Goal: Information Seeking & Learning: Learn about a topic

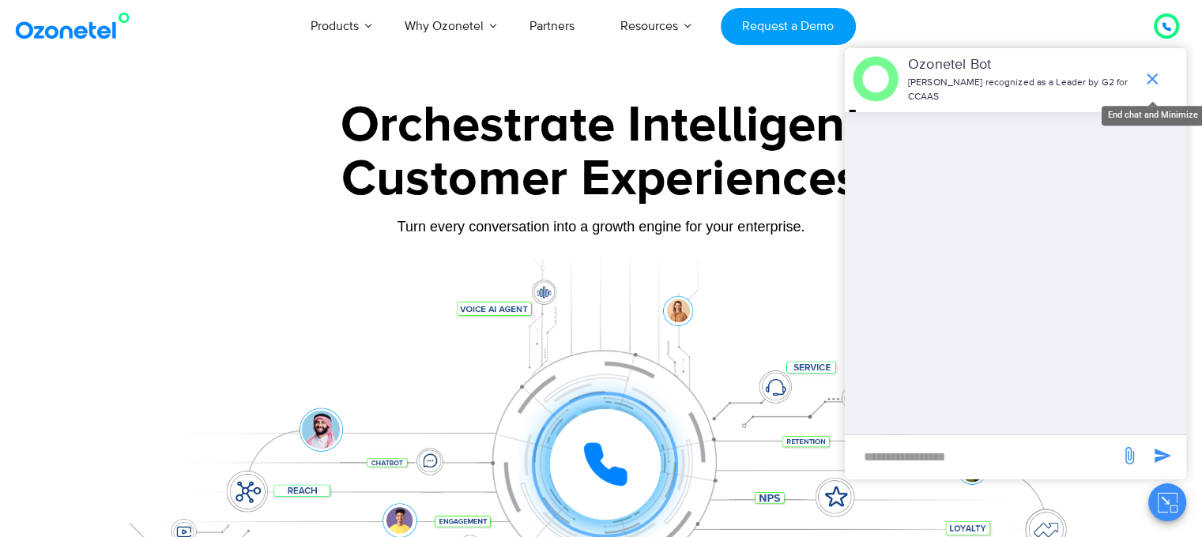
click at [1152, 70] on icon "end chat or minimize" at bounding box center [1152, 79] width 19 height 19
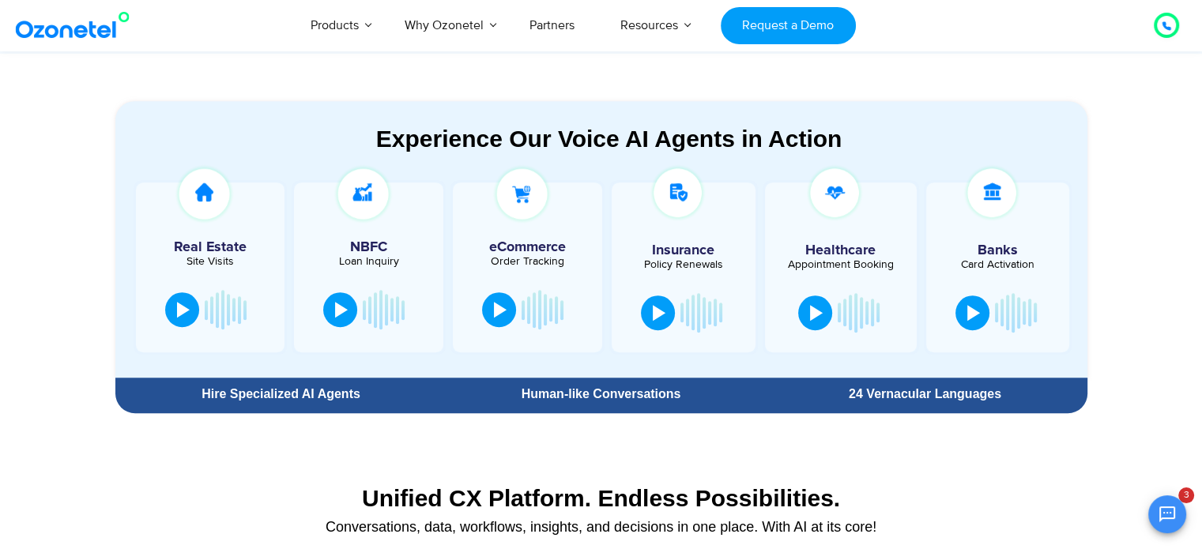
scroll to position [869, 0]
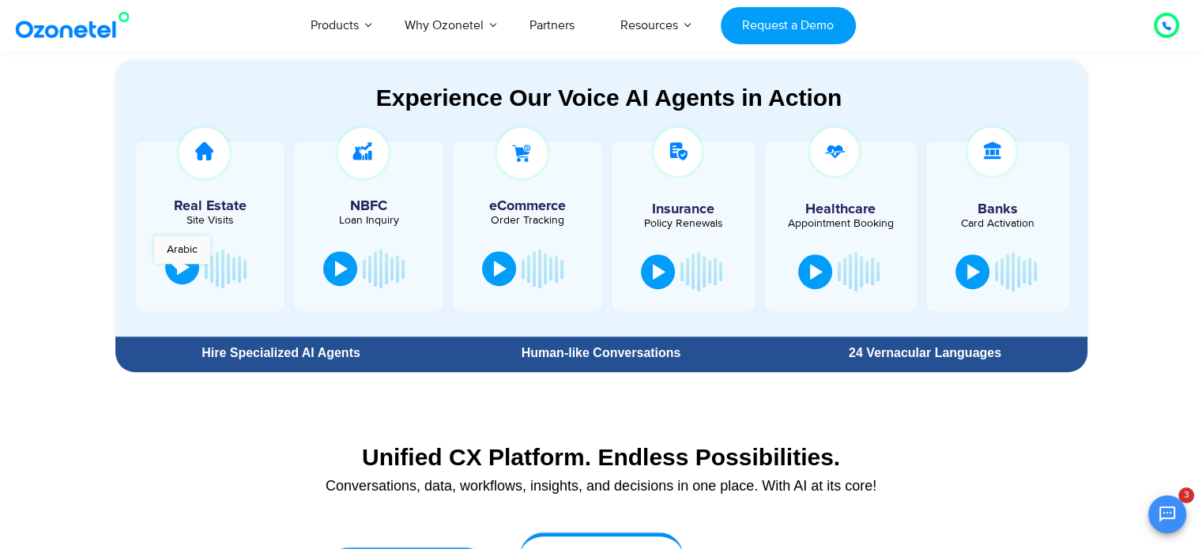
click at [177, 272] on div at bounding box center [183, 267] width 13 height 16
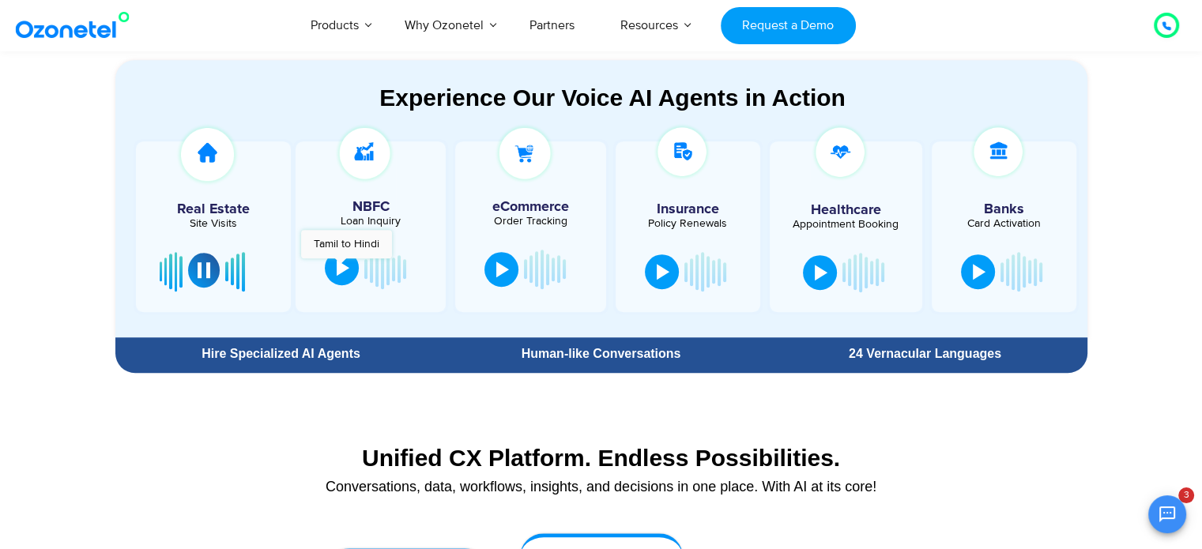
click at [341, 266] on div at bounding box center [343, 268] width 13 height 16
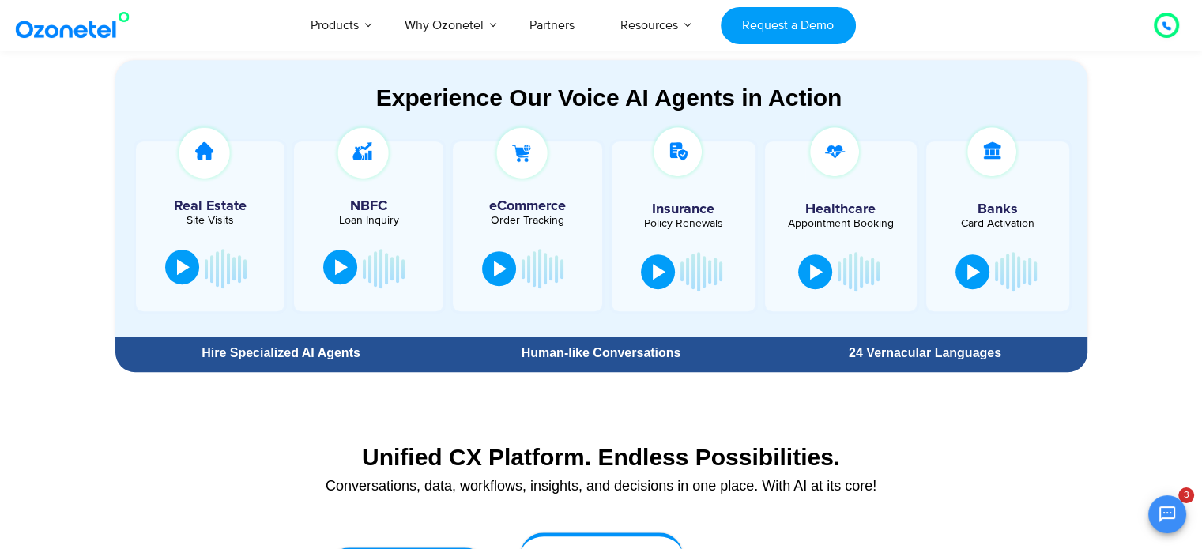
click at [341, 266] on div at bounding box center [341, 267] width 13 height 16
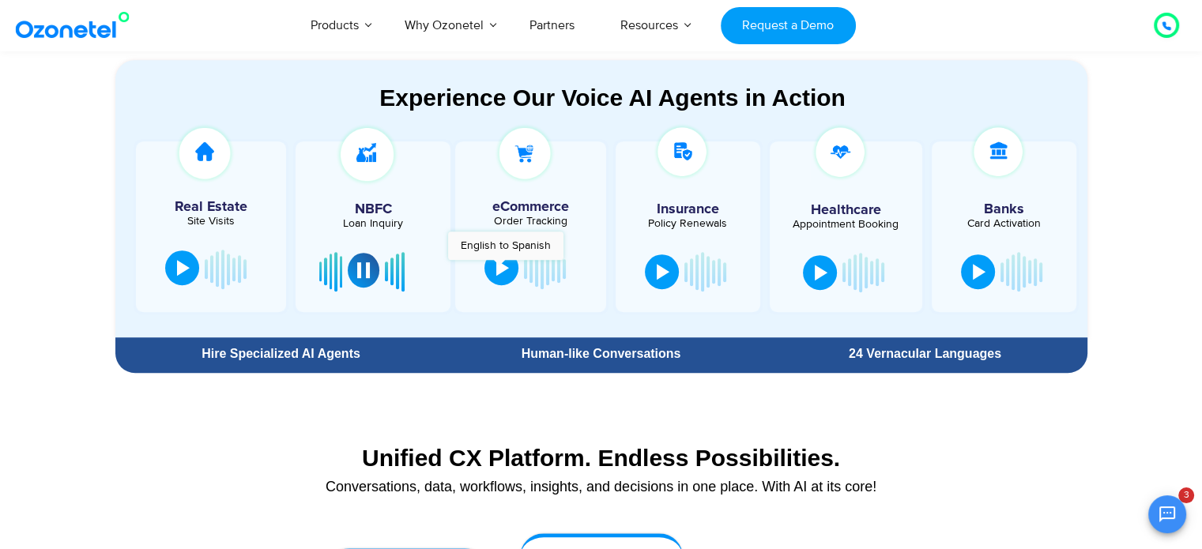
click at [500, 268] on div at bounding box center [502, 268] width 13 height 16
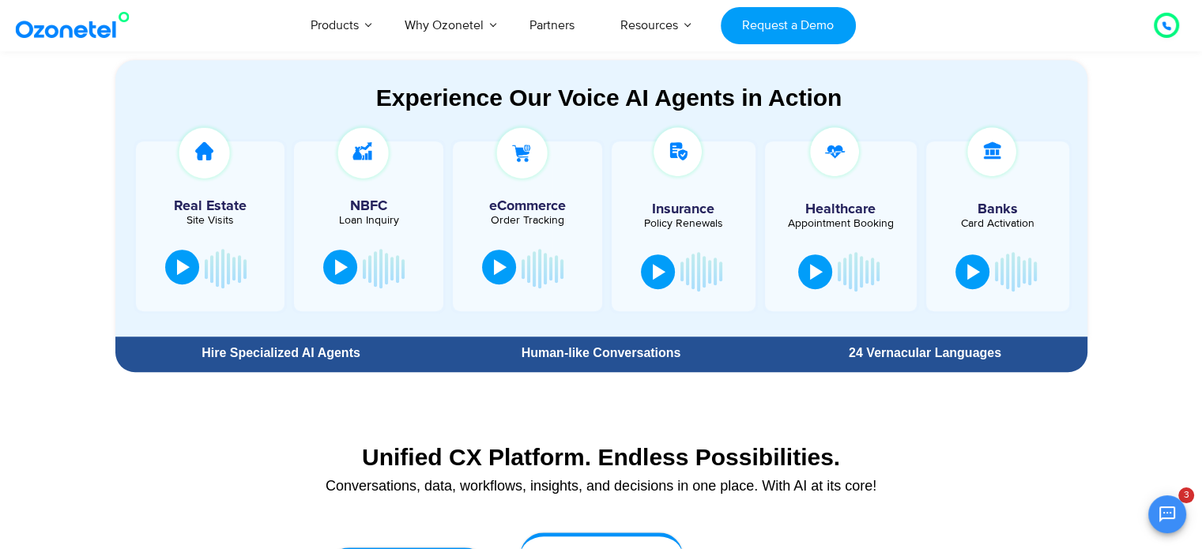
click at [500, 268] on div at bounding box center [500, 267] width 13 height 16
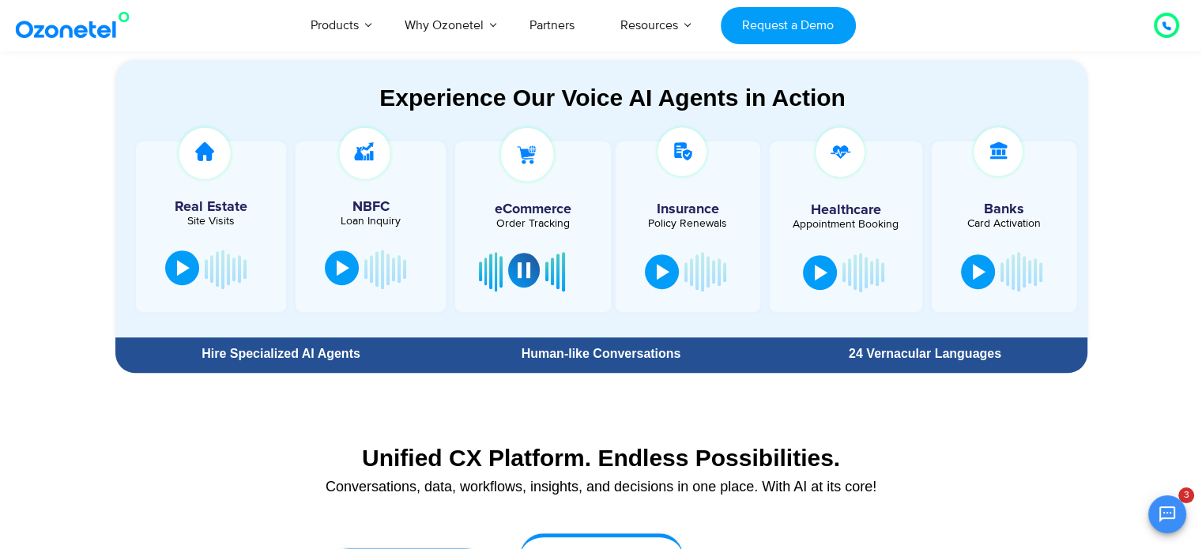
click at [517, 277] on button at bounding box center [524, 270] width 32 height 35
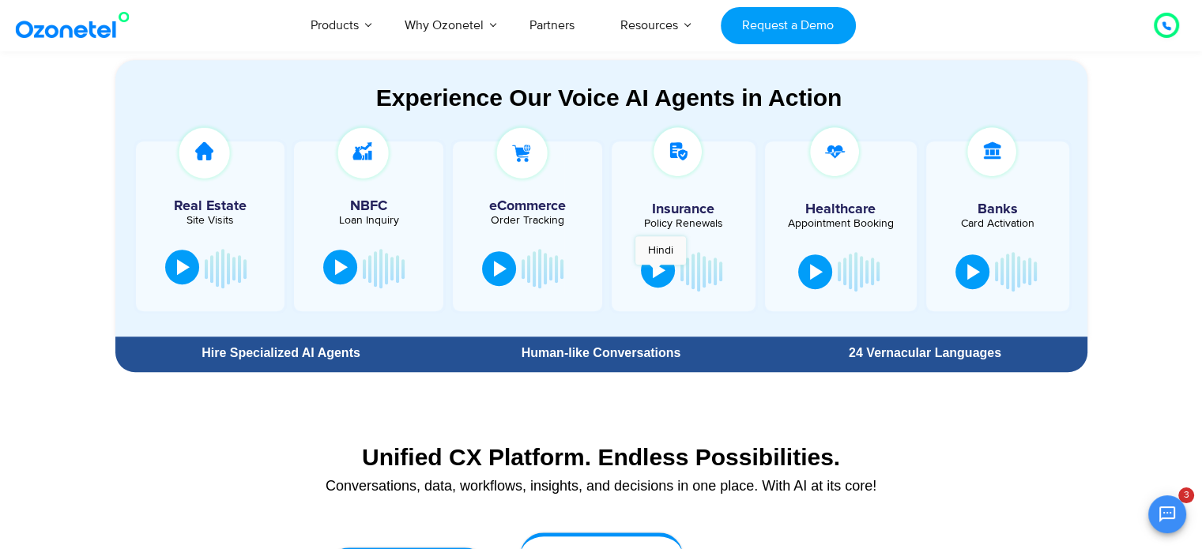
click at [655, 273] on div at bounding box center [659, 270] width 13 height 16
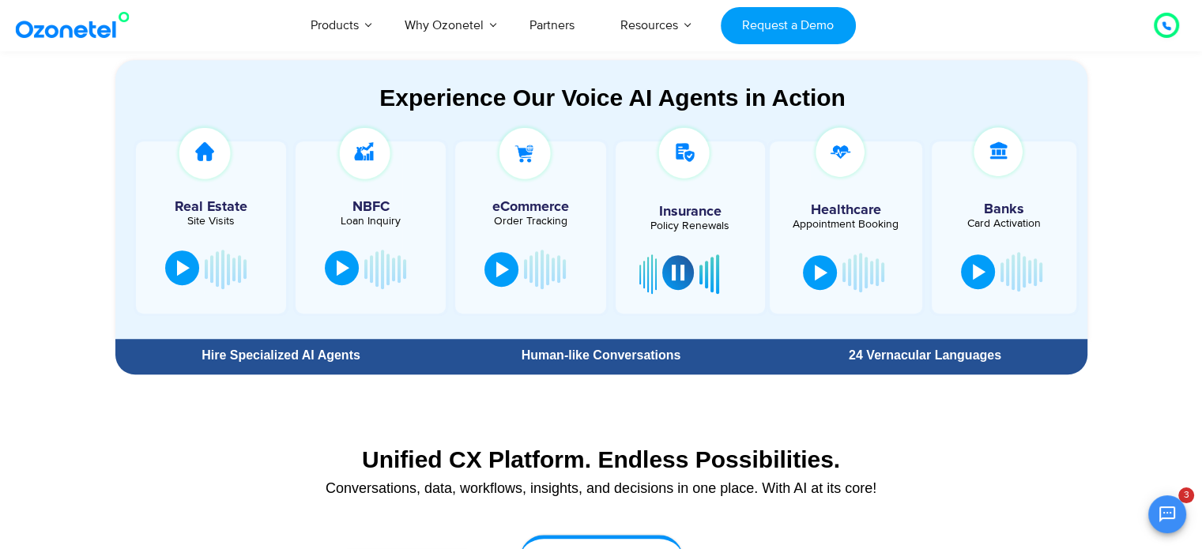
click at [680, 275] on div at bounding box center [678, 273] width 13 height 16
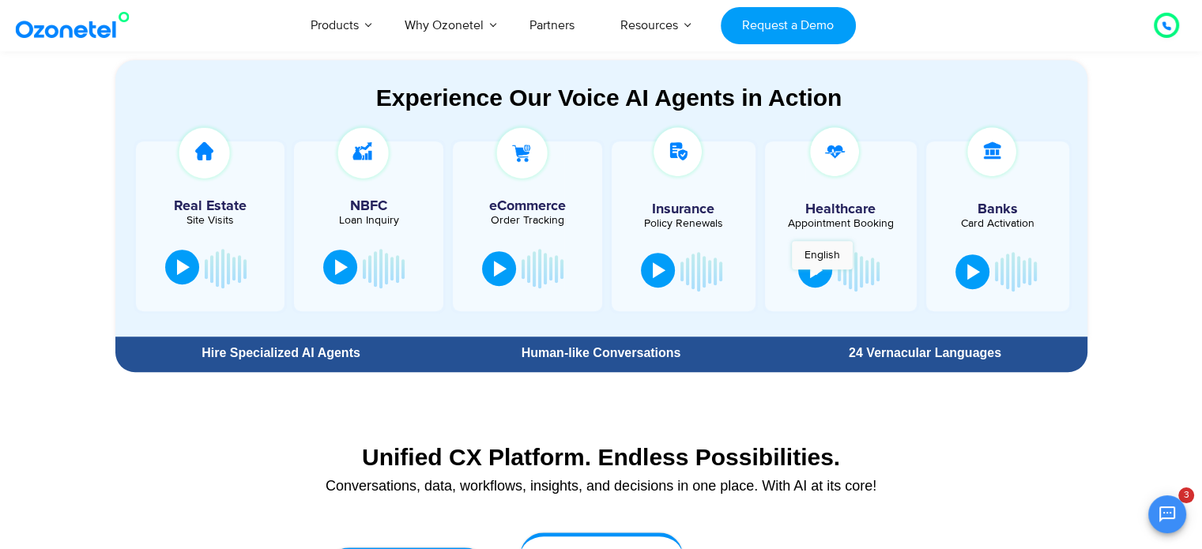
click at [816, 277] on button at bounding box center [815, 270] width 34 height 35
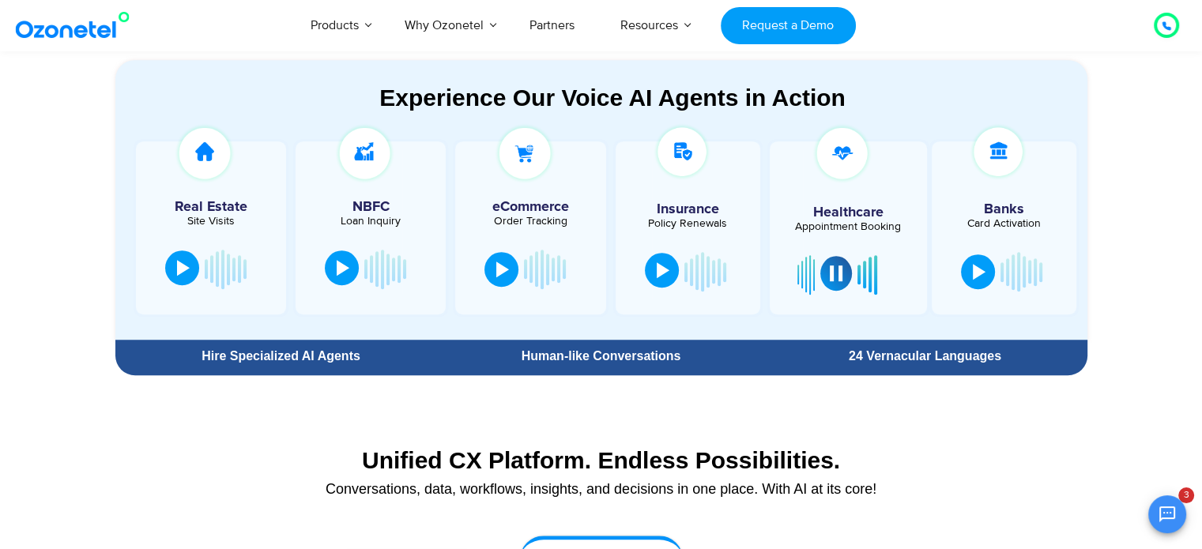
click at [830, 273] on div at bounding box center [836, 274] width 13 height 16
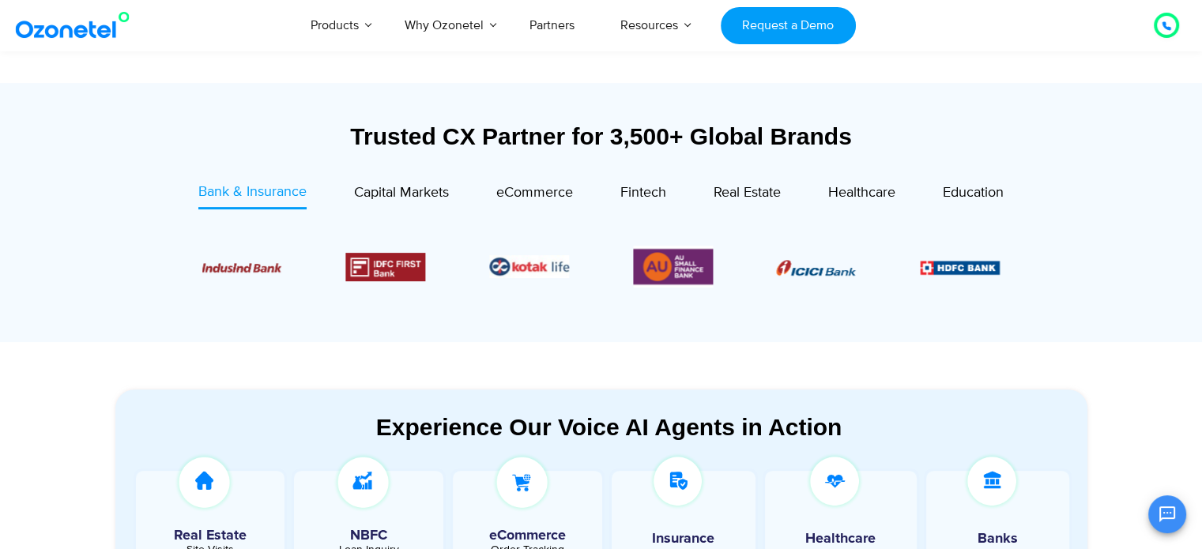
scroll to position [553, 0]
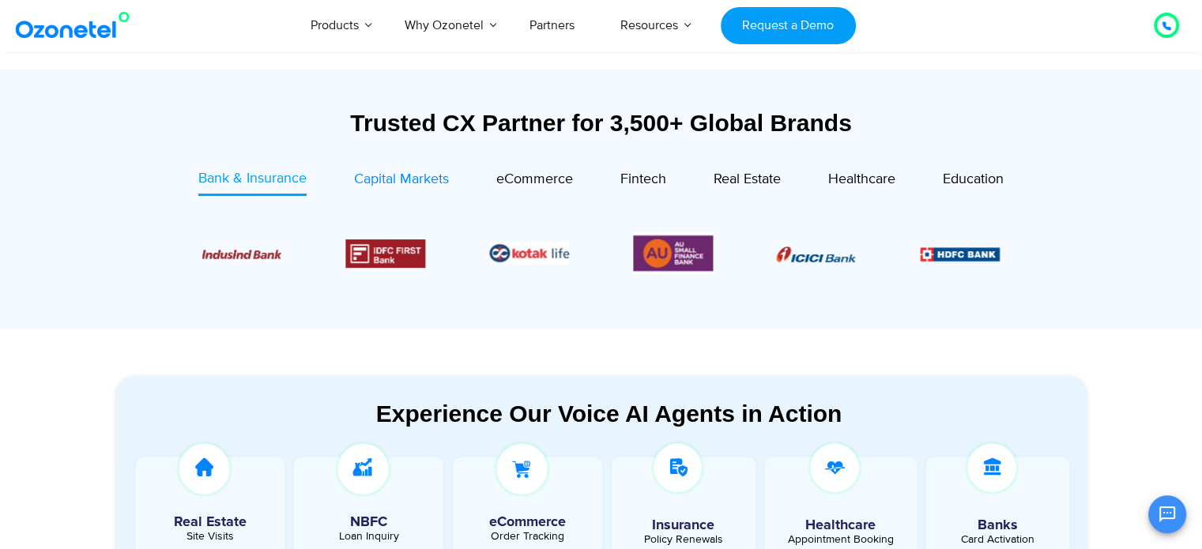
click at [408, 183] on span "Capital Markets" at bounding box center [401, 179] width 95 height 17
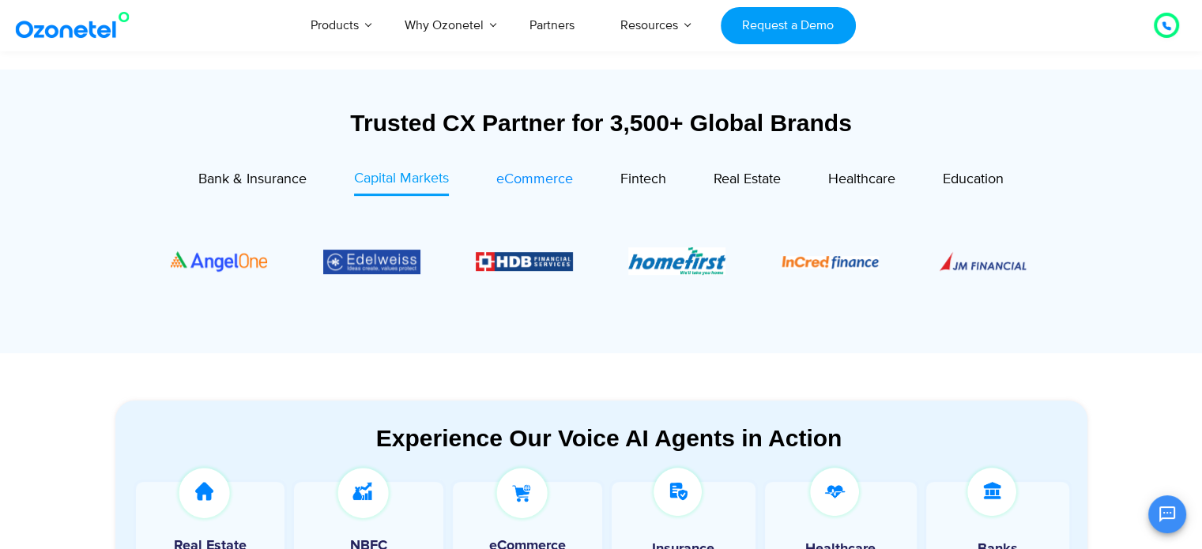
click at [507, 176] on span "eCommerce" at bounding box center [534, 179] width 77 height 17
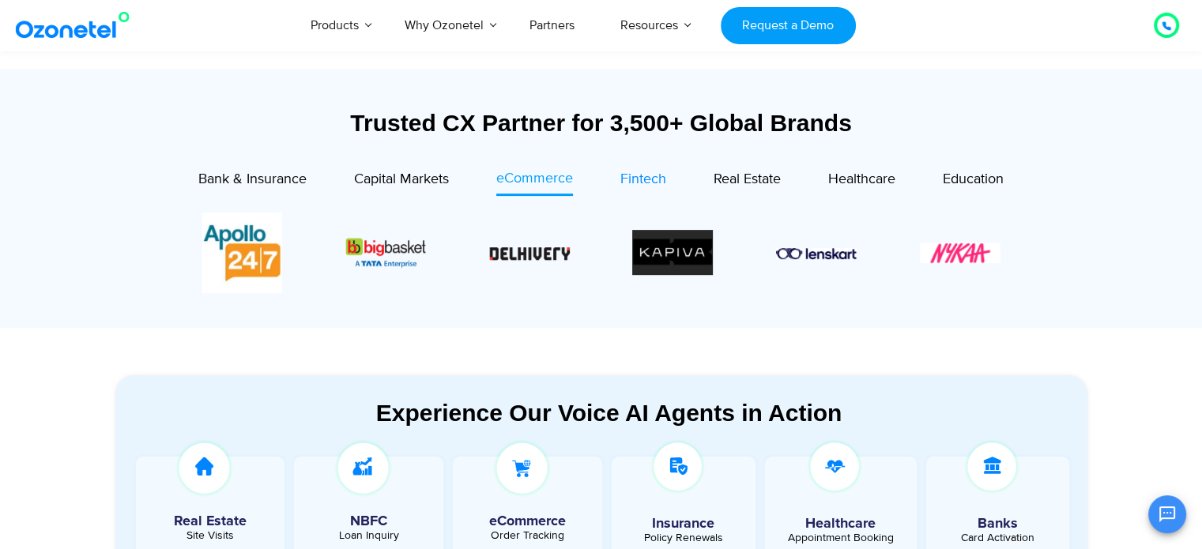
click at [645, 176] on span "Fintech" at bounding box center [643, 179] width 46 height 17
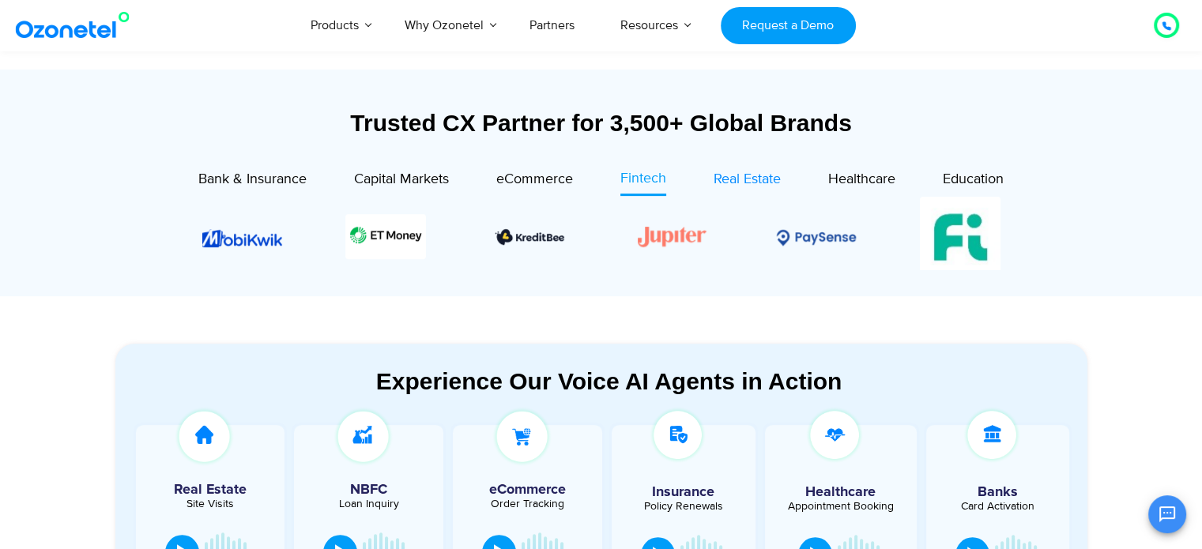
click at [764, 174] on span "Real Estate" at bounding box center [747, 179] width 67 height 17
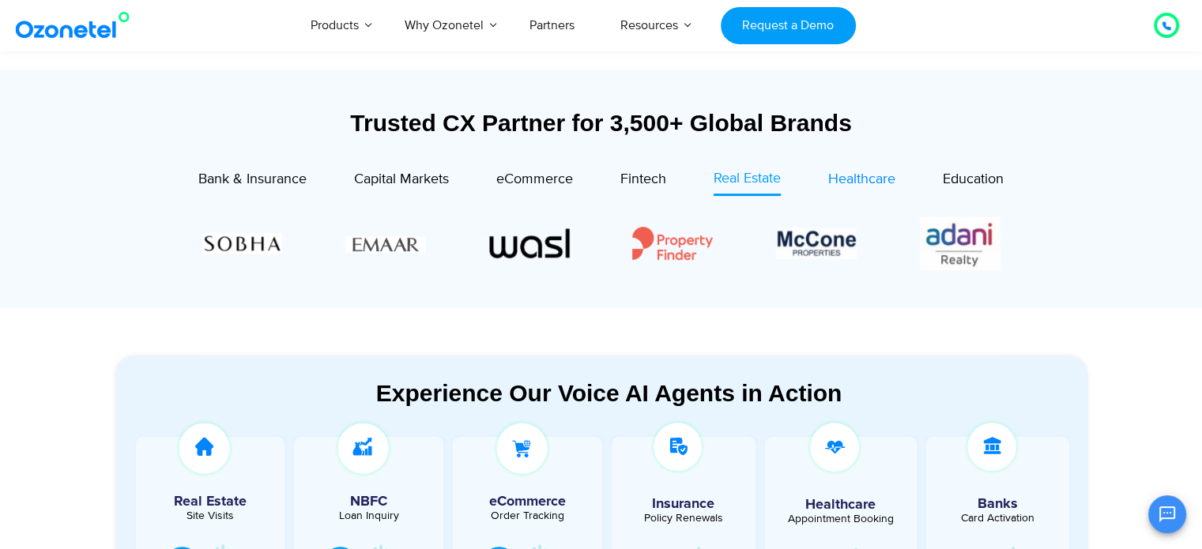
click at [844, 173] on span "Healthcare" at bounding box center [861, 179] width 67 height 17
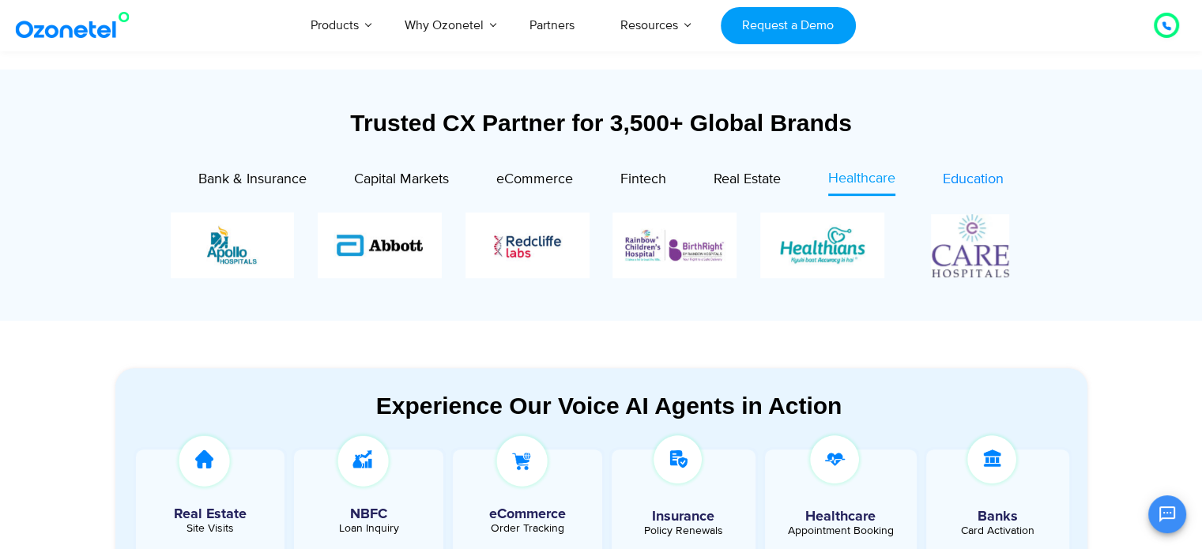
click at [972, 173] on span "Education" at bounding box center [973, 179] width 61 height 17
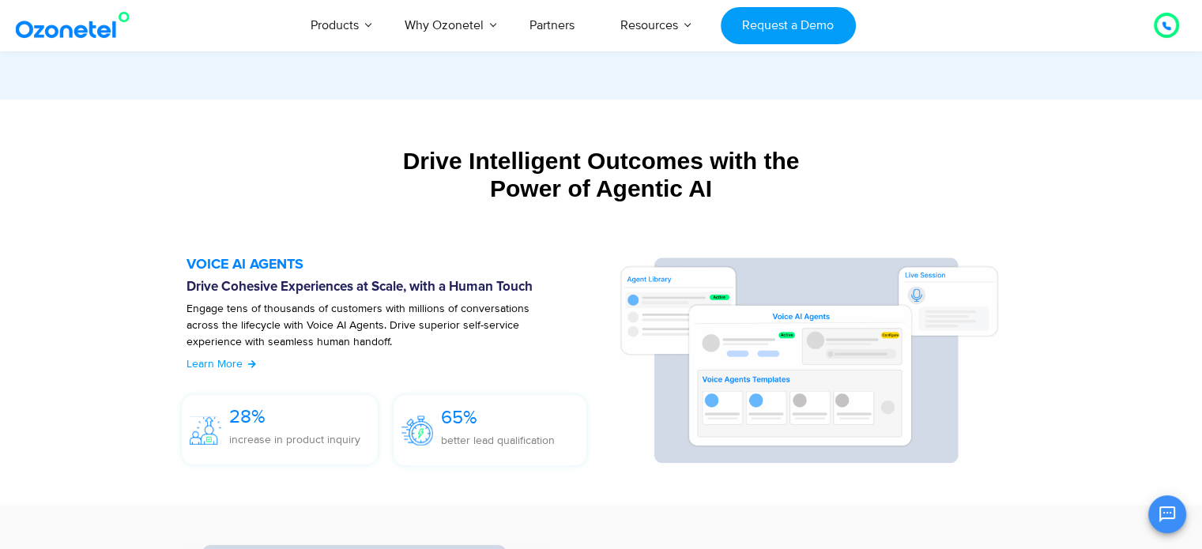
scroll to position [1581, 0]
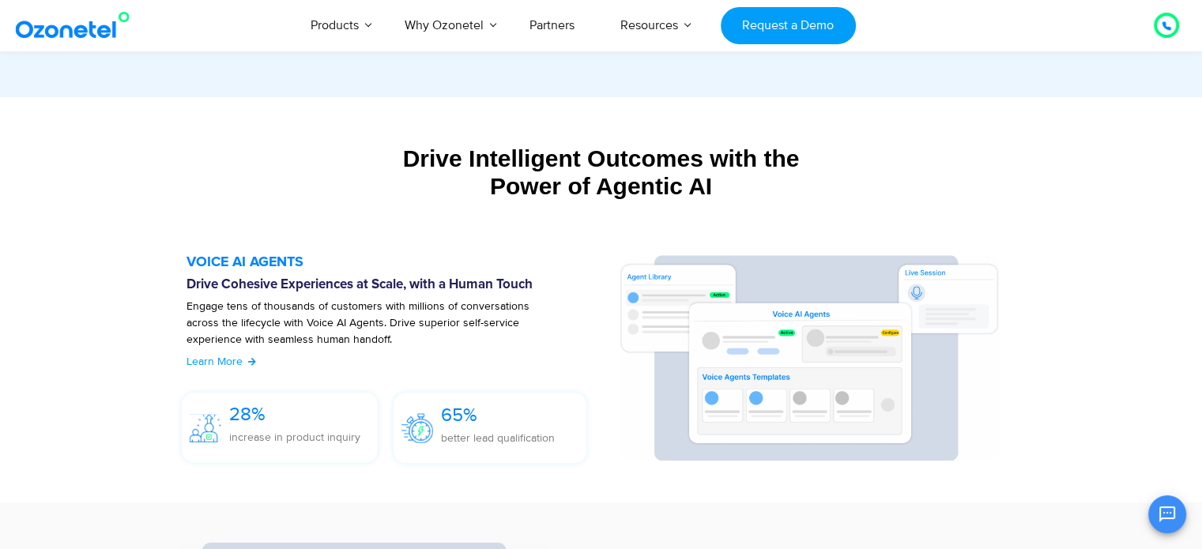
click at [31, 29] on img at bounding box center [76, 25] width 128 height 28
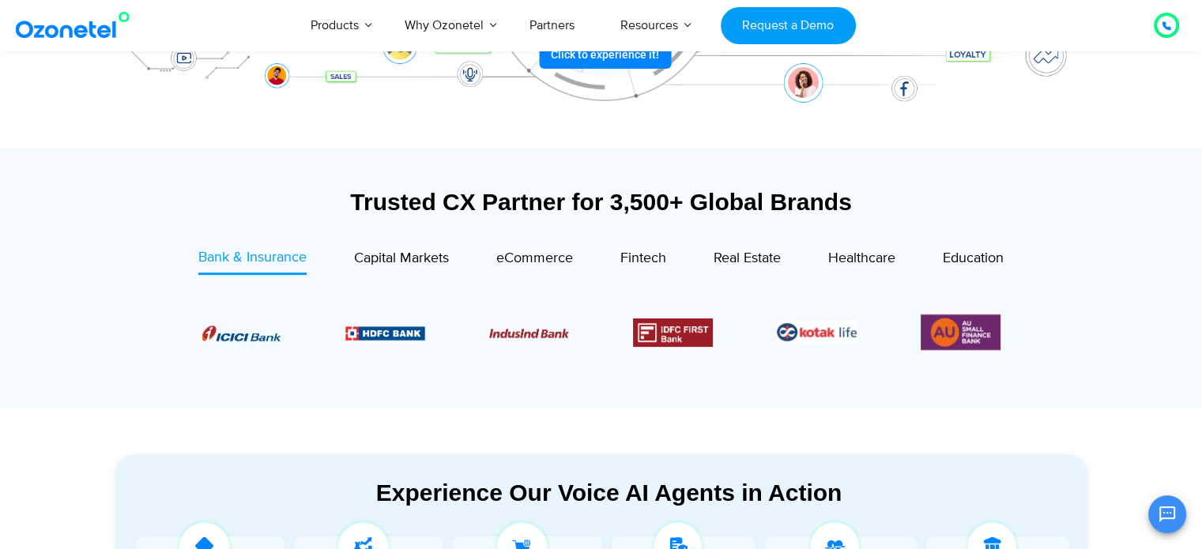
scroll to position [192, 0]
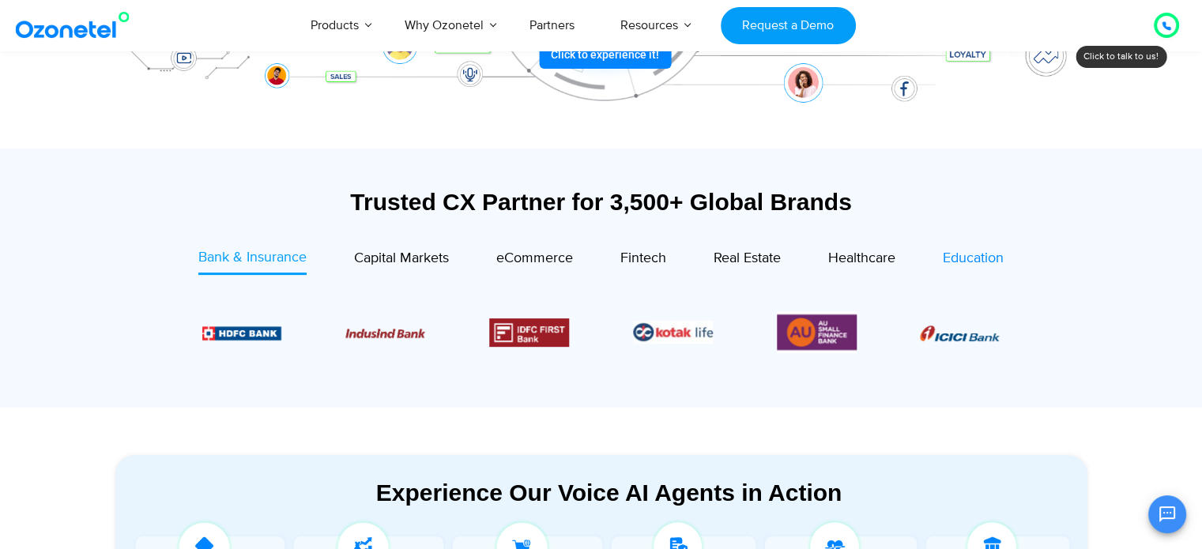
click at [974, 255] on span "Education" at bounding box center [973, 258] width 61 height 17
